Goal: Check status: Check status

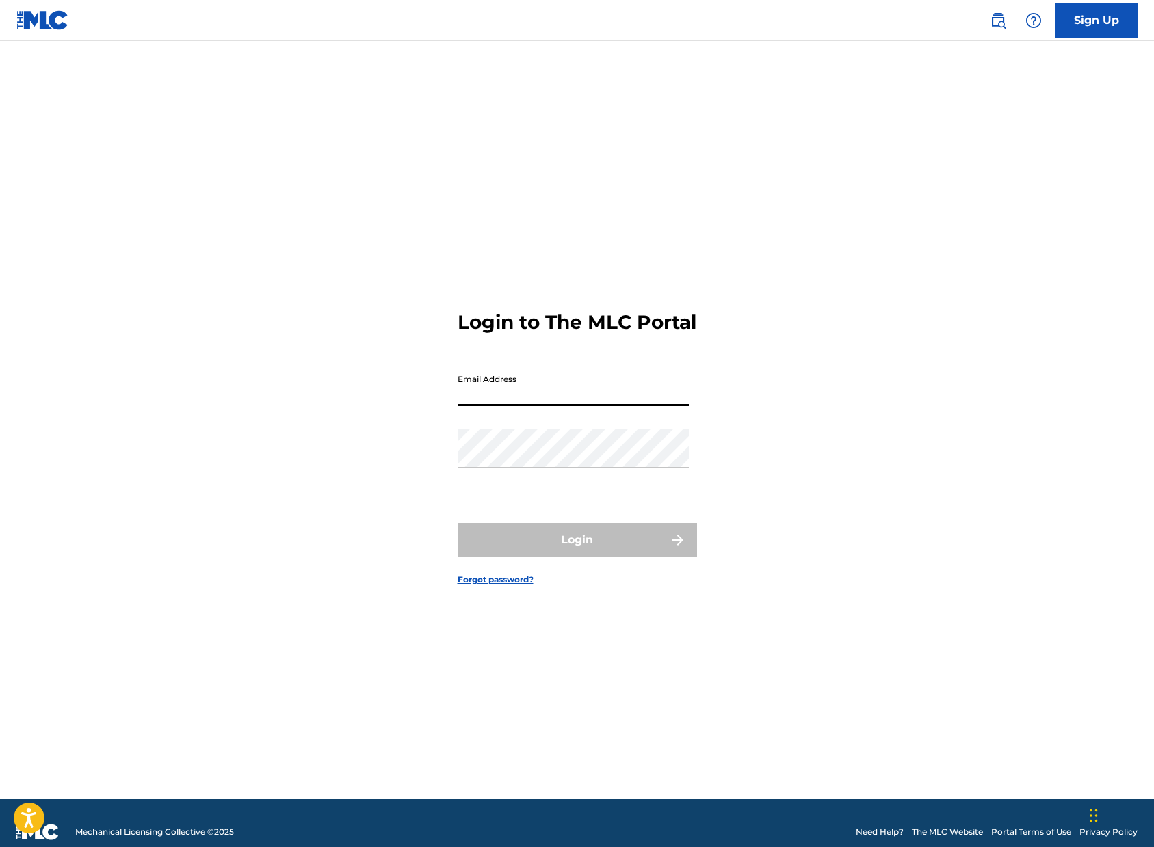
click at [567, 406] on input "Email Address" at bounding box center [573, 386] width 231 height 39
type input "n"
click at [570, 399] on input "Email Address" at bounding box center [573, 386] width 231 height 39
type input "[EMAIL_ADDRESS][DOMAIN_NAME]"
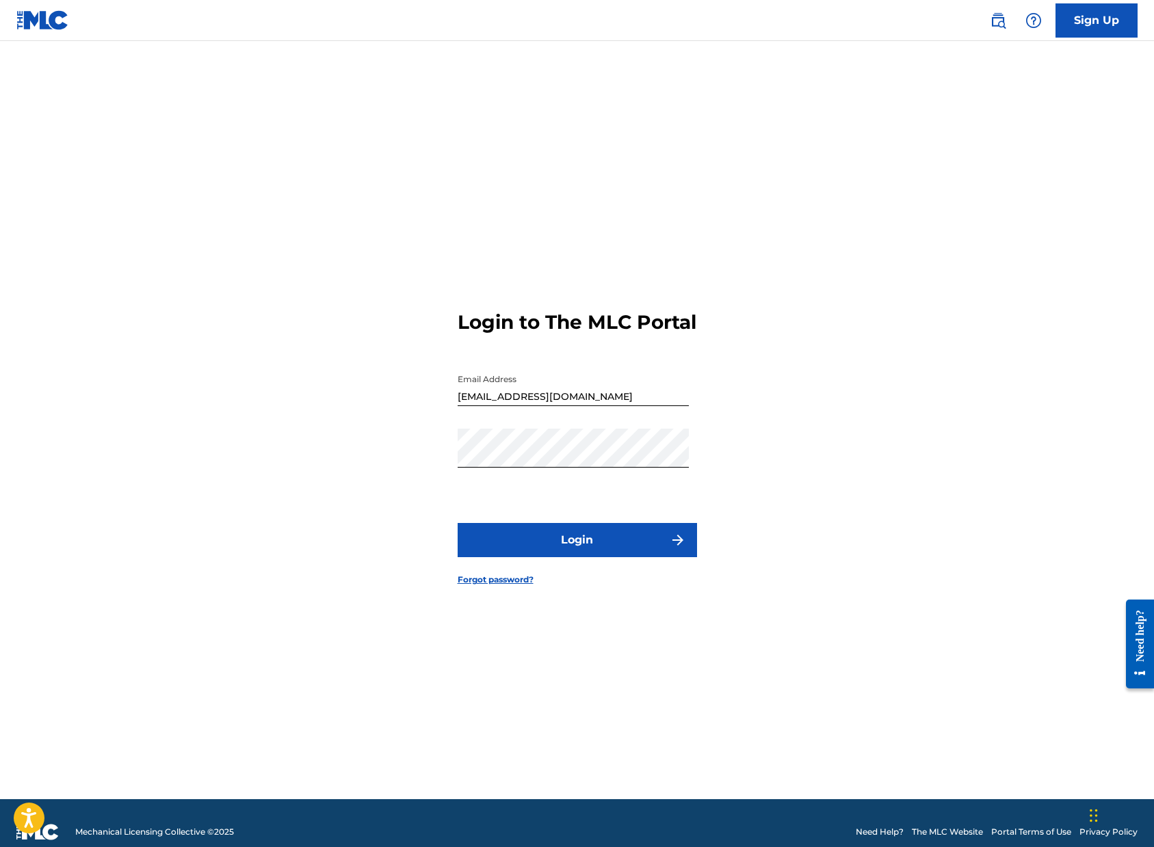
click at [608, 557] on button "Login" at bounding box center [577, 540] width 239 height 34
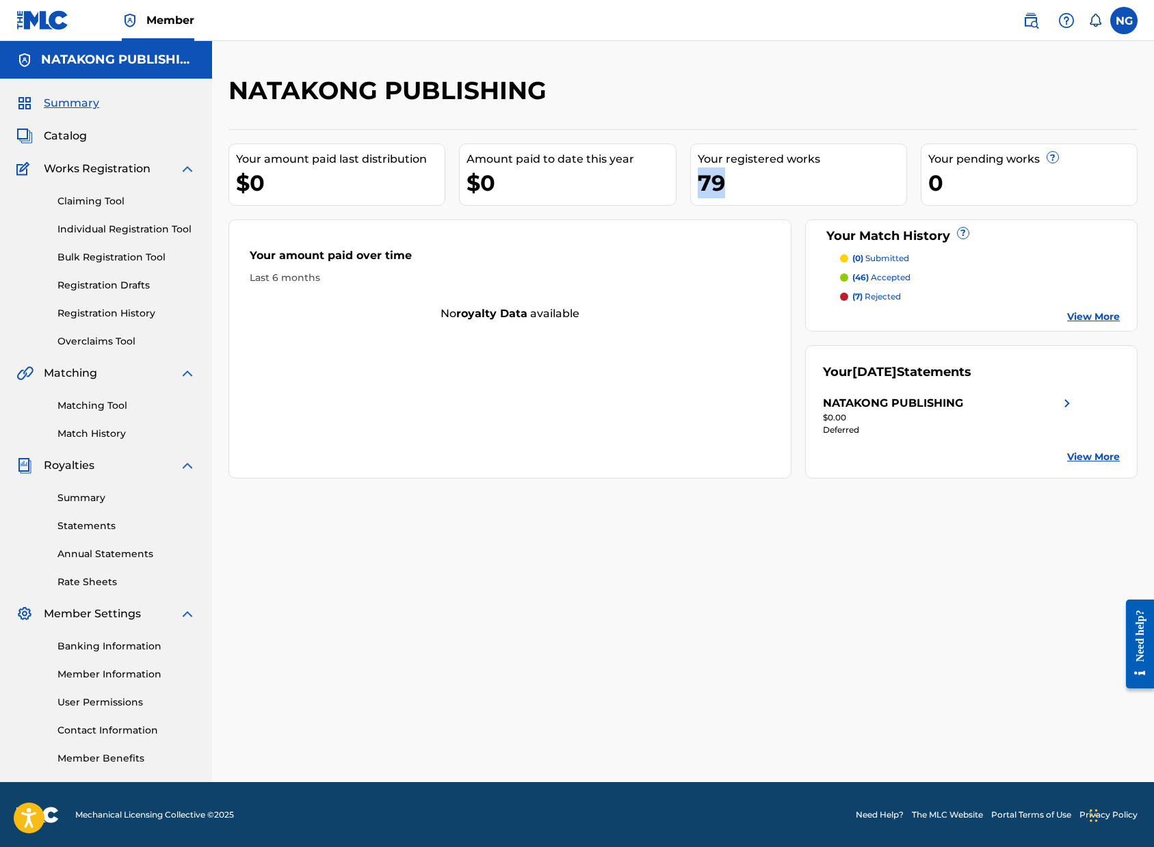
drag, startPoint x: 717, startPoint y: 187, endPoint x: 697, endPoint y: 187, distance: 20.5
click at [698, 187] on div "79" at bounding box center [802, 183] width 209 height 31
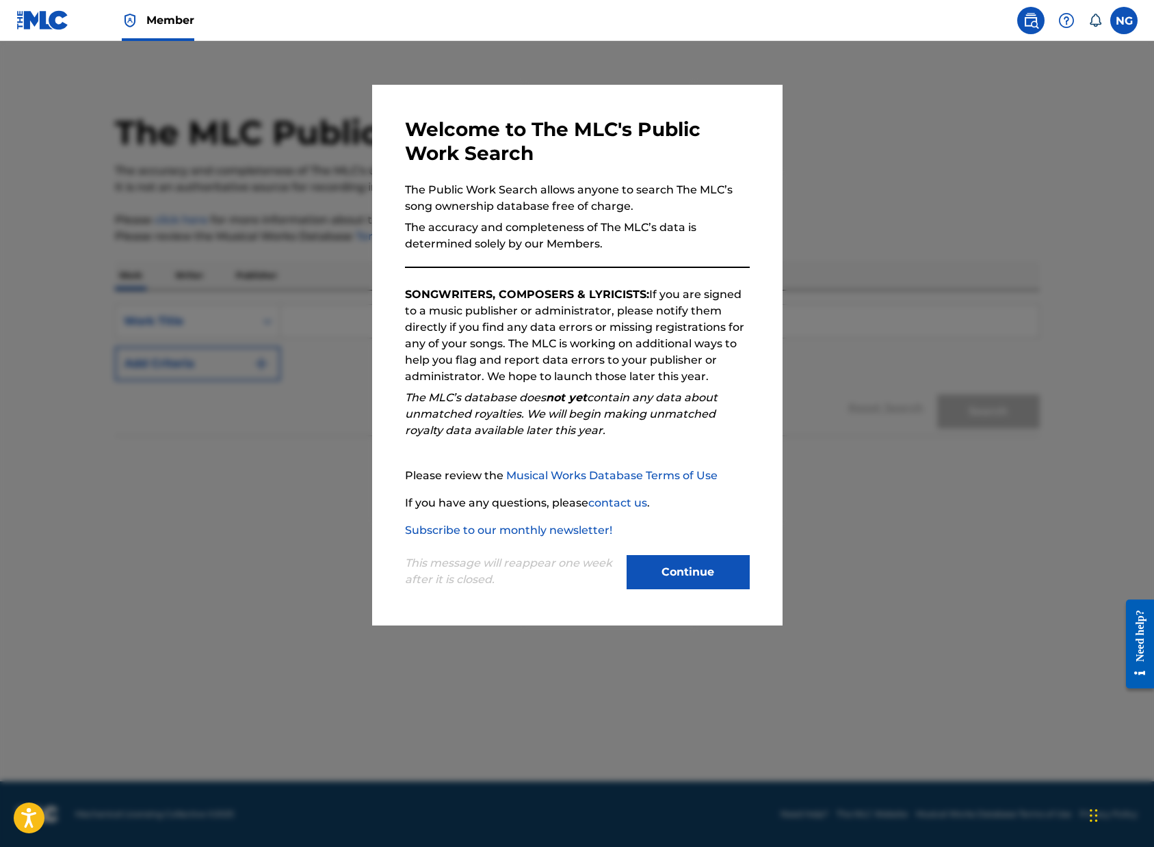
click at [689, 578] on button "Continue" at bounding box center [687, 572] width 123 height 34
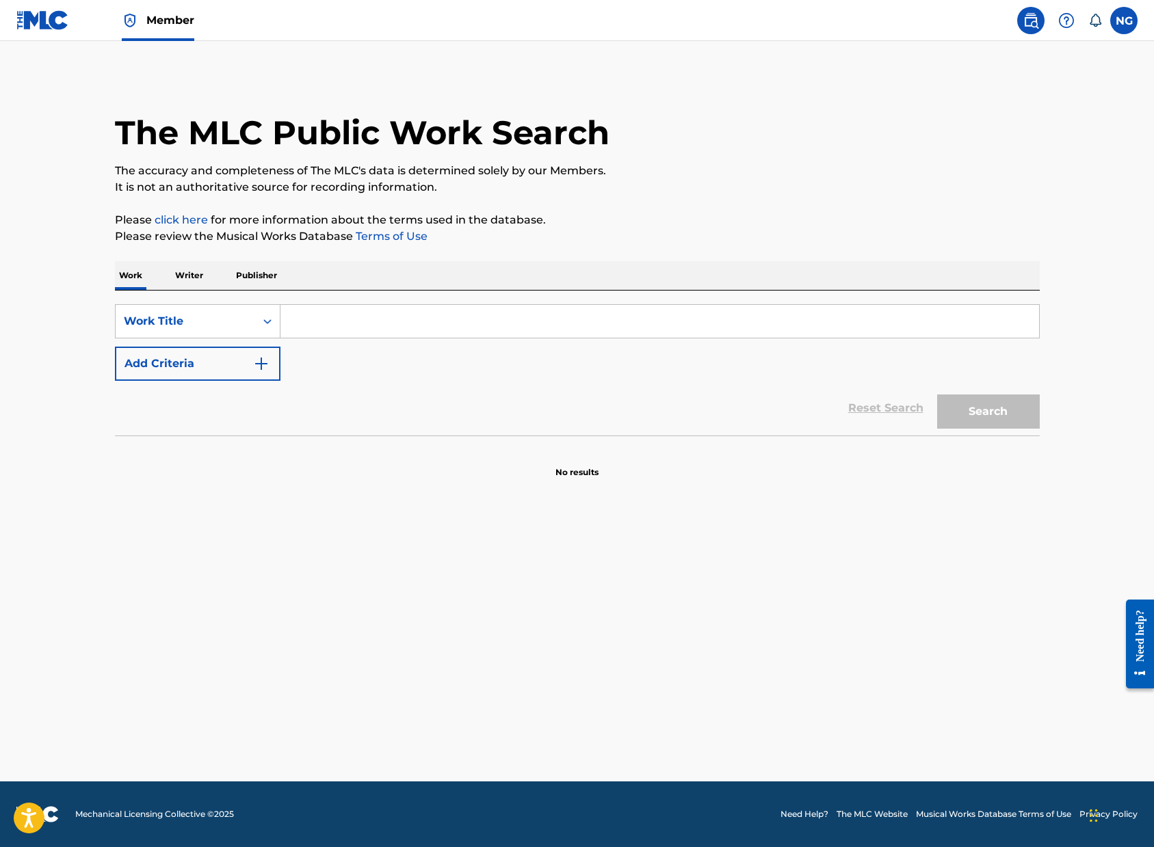
click at [57, 25] on img at bounding box center [42, 20] width 53 height 20
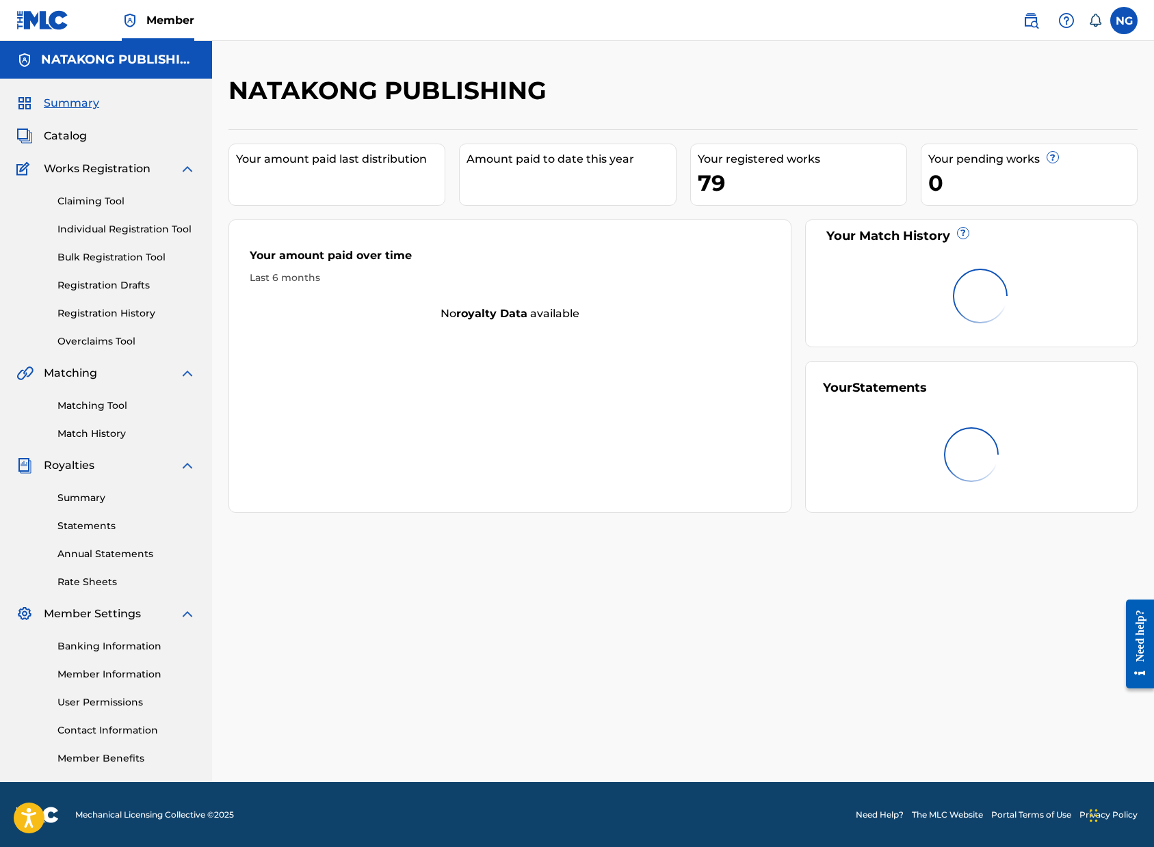
click at [183, 27] on span "Member" at bounding box center [170, 20] width 48 height 16
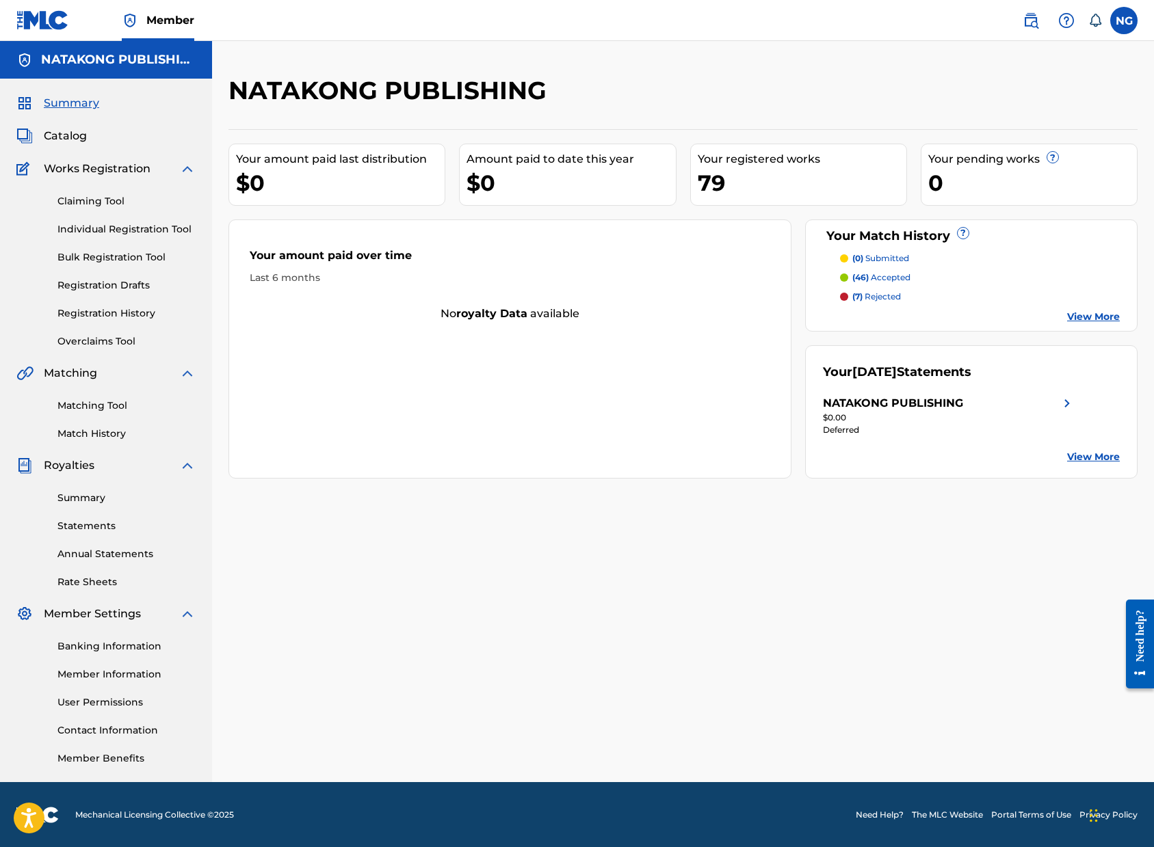
click at [107, 505] on link "Summary" at bounding box center [126, 498] width 138 height 14
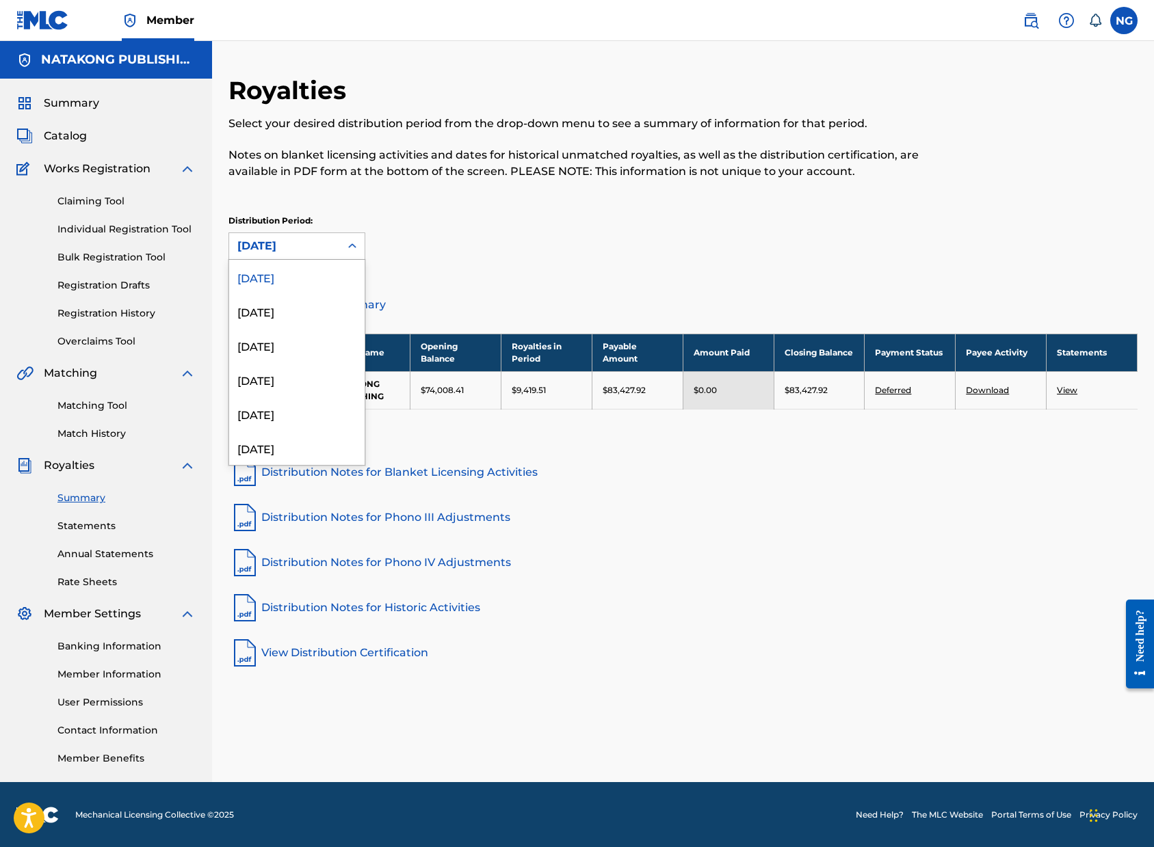
click at [274, 241] on div "[DATE]" at bounding box center [284, 246] width 94 height 16
click at [273, 304] on div "[DATE]" at bounding box center [296, 311] width 135 height 34
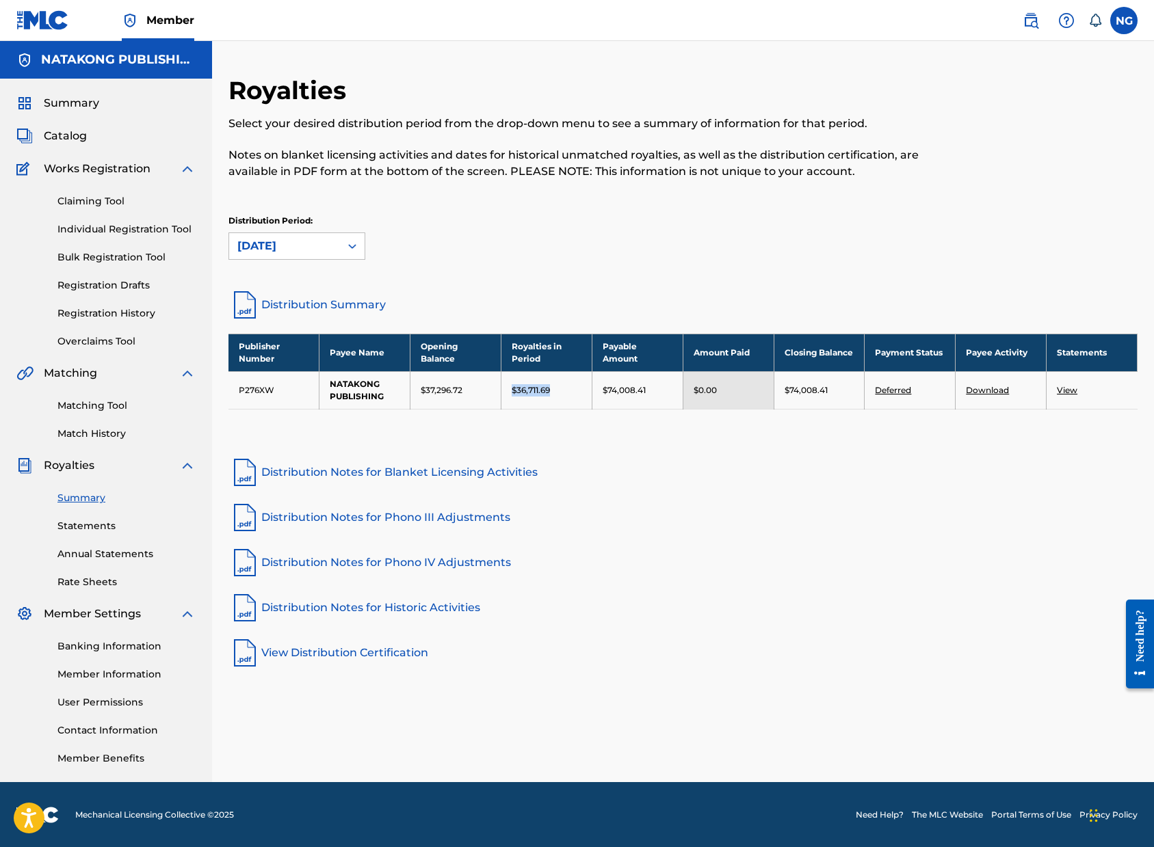
drag, startPoint x: 513, startPoint y: 390, endPoint x: 566, endPoint y: 390, distance: 52.7
click at [566, 390] on div "$36,711.69" at bounding box center [547, 390] width 70 height 12
click at [544, 423] on div "Publisher Number Payee Name Opening Balance Royalties in Period Payable Amount …" at bounding box center [682, 389] width 909 height 110
drag, startPoint x: 511, startPoint y: 393, endPoint x: 553, endPoint y: 391, distance: 42.5
click at [553, 391] on div "$36,711.69" at bounding box center [547, 390] width 70 height 12
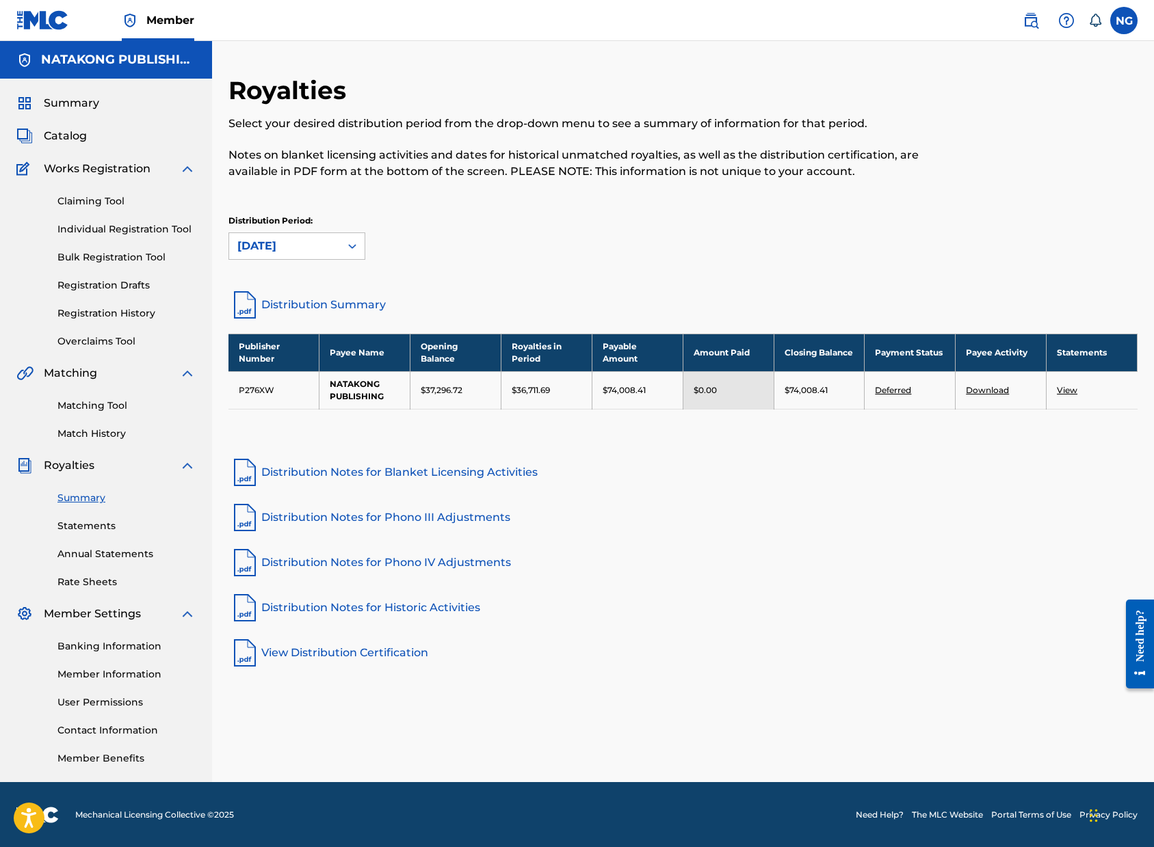
click at [329, 230] on div "Distribution Period: [DATE]" at bounding box center [296, 237] width 137 height 45
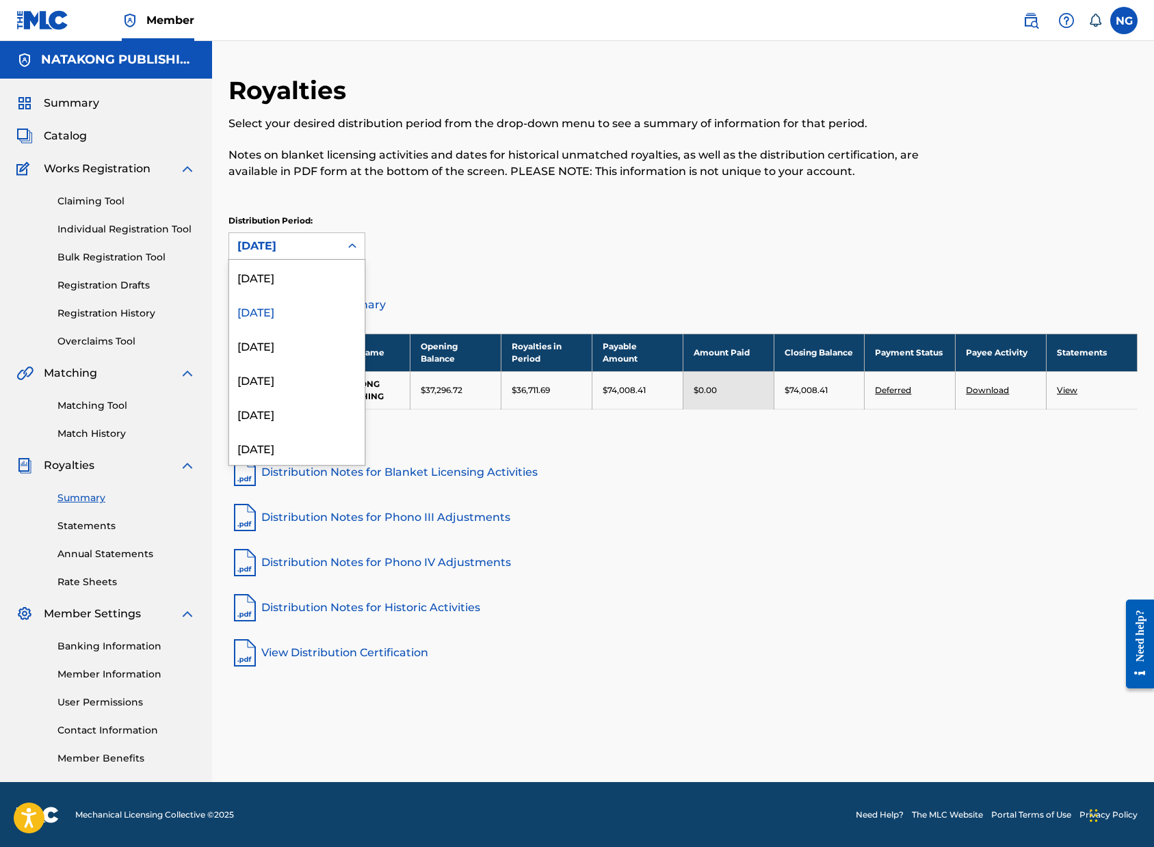
click at [334, 242] on div "[DATE]" at bounding box center [284, 246] width 111 height 26
click at [318, 356] on div "[DATE]" at bounding box center [296, 345] width 135 height 34
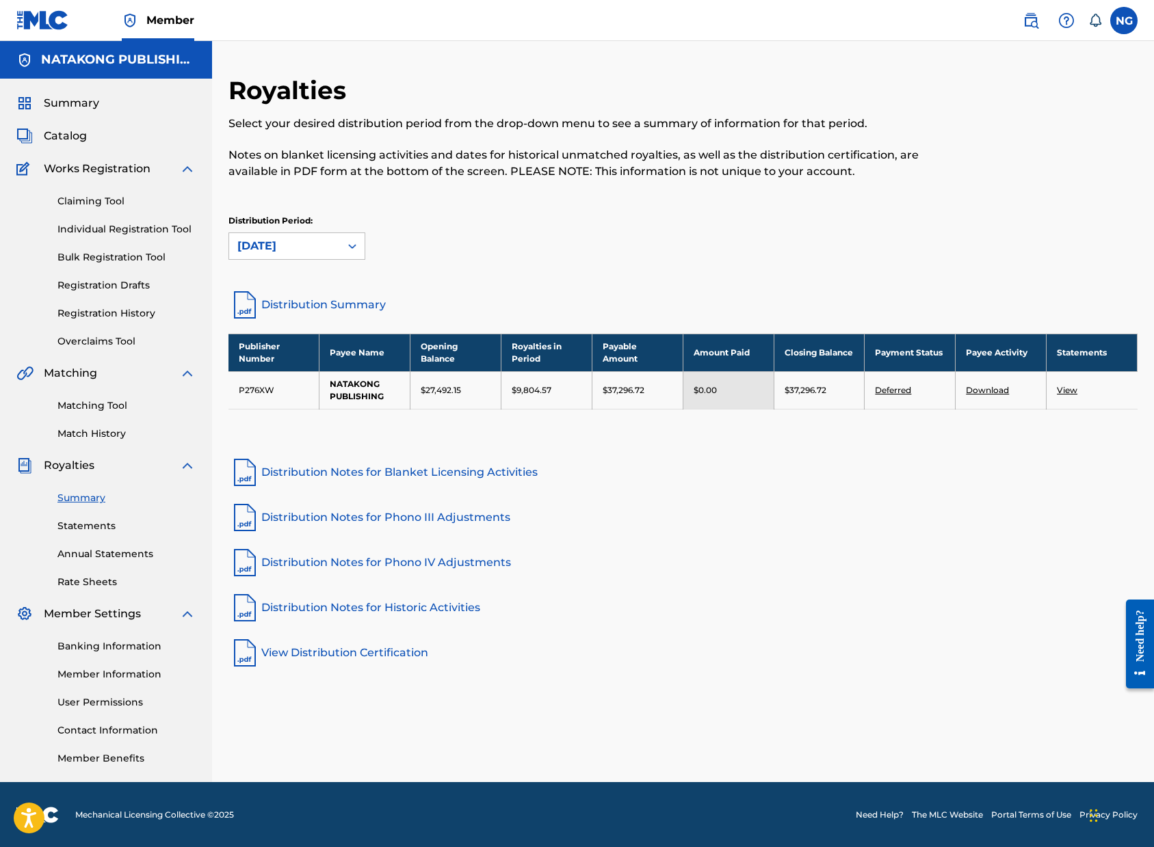
click at [308, 250] on div "[DATE]" at bounding box center [284, 246] width 94 height 16
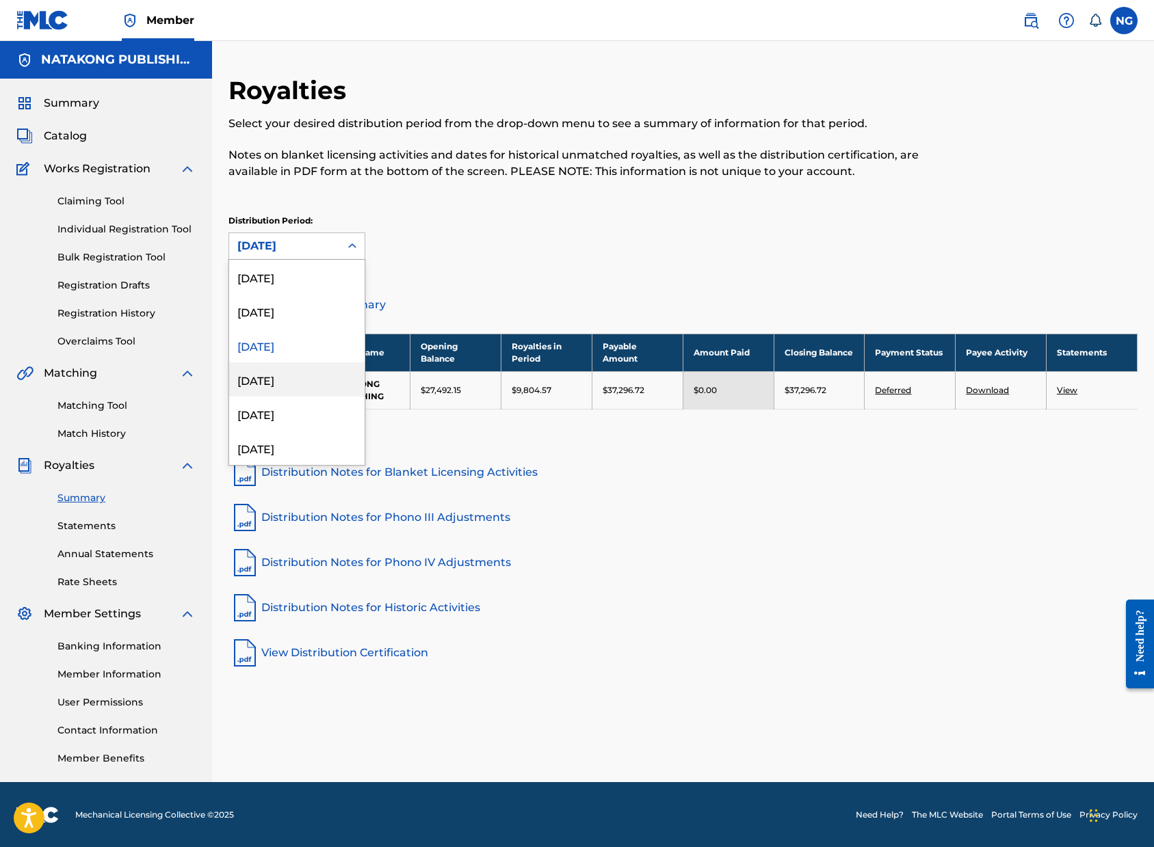
click at [310, 381] on div "[DATE]" at bounding box center [296, 379] width 135 height 34
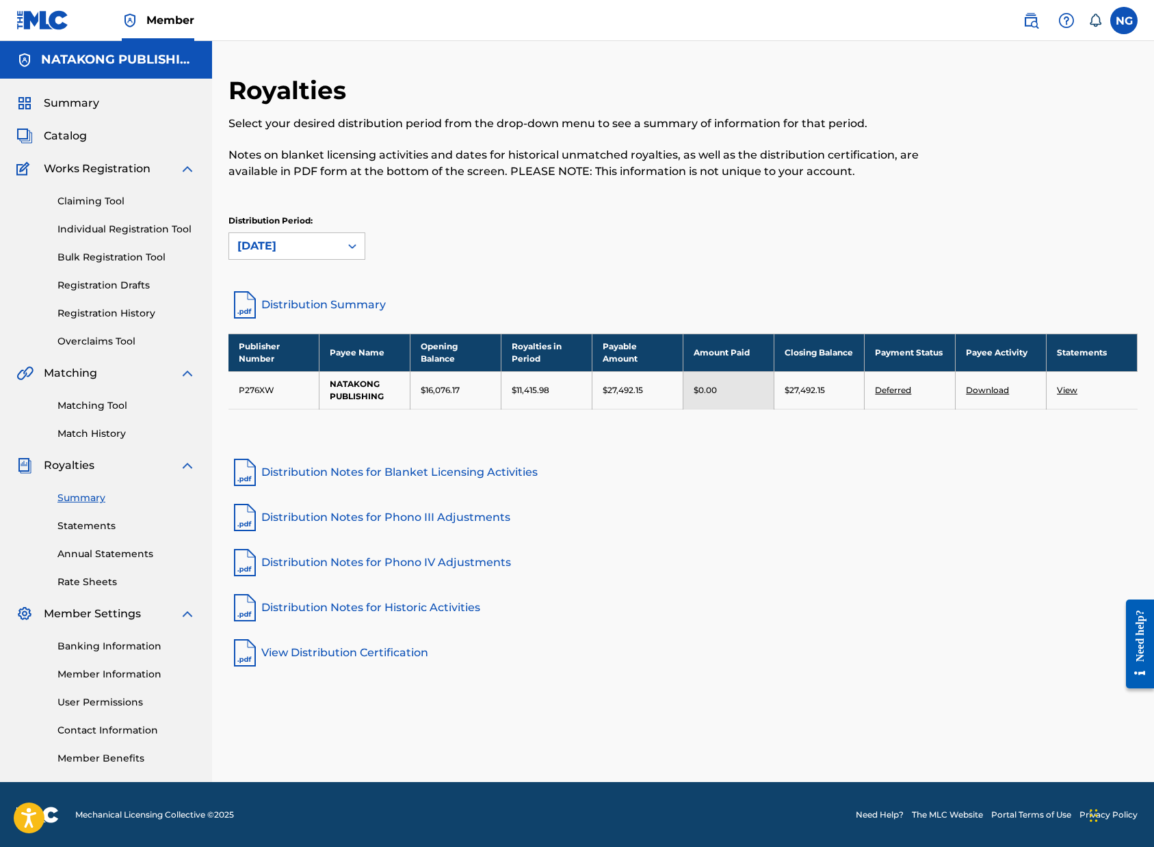
click at [303, 246] on div "[DATE]" at bounding box center [284, 246] width 94 height 16
